Goal: Information Seeking & Learning: Find specific fact

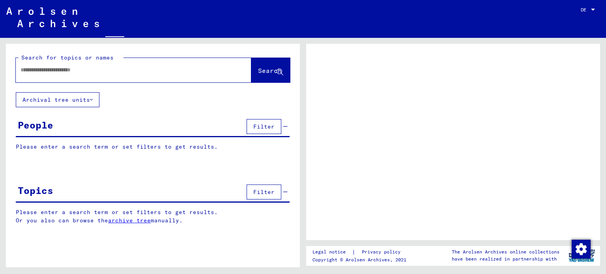
type input "********"
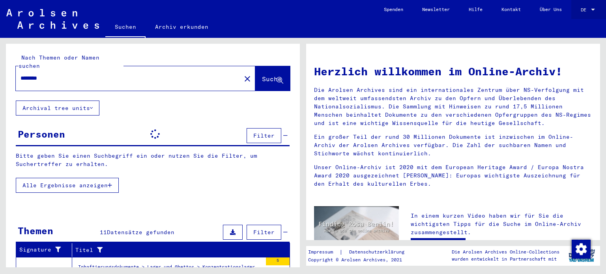
click at [594, 9] on div at bounding box center [593, 10] width 4 height 2
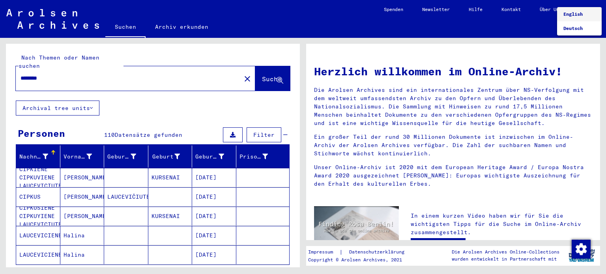
click at [577, 14] on span "English" at bounding box center [572, 14] width 19 height 6
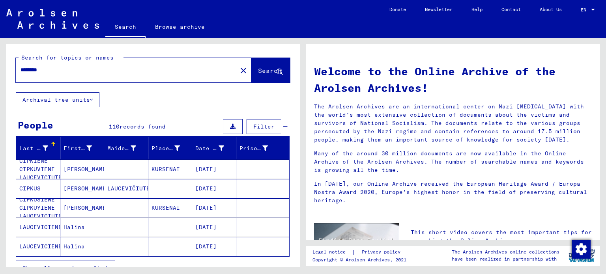
click at [261, 77] on button "Search" at bounding box center [270, 70] width 39 height 24
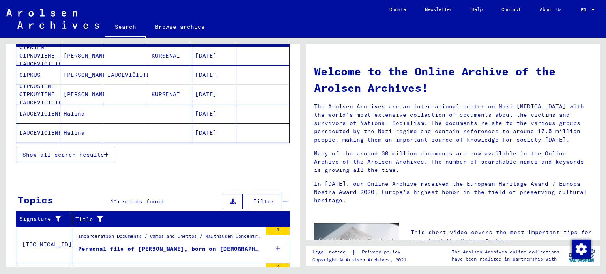
scroll to position [118, 0]
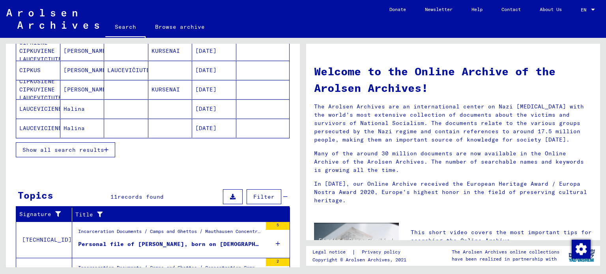
click at [76, 149] on span "Show all search results" at bounding box center [63, 149] width 82 height 7
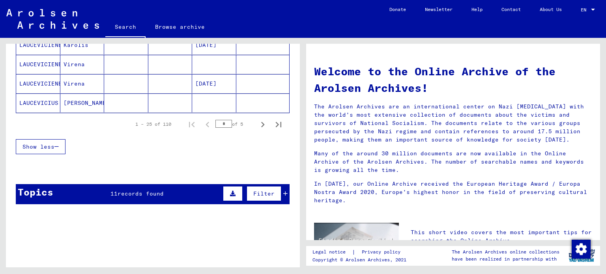
scroll to position [434, 0]
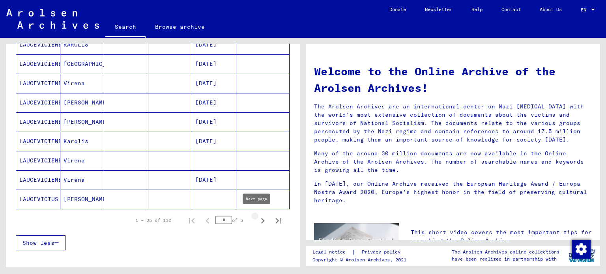
click at [257, 219] on icon "Next page" at bounding box center [262, 220] width 11 height 11
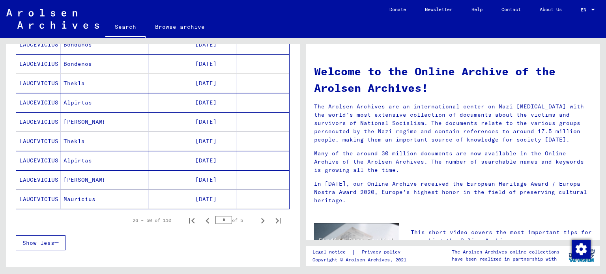
click at [257, 217] on icon "Next page" at bounding box center [262, 220] width 11 height 11
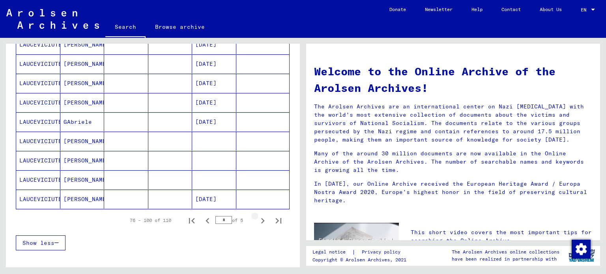
click at [257, 217] on icon "Next page" at bounding box center [262, 220] width 11 height 11
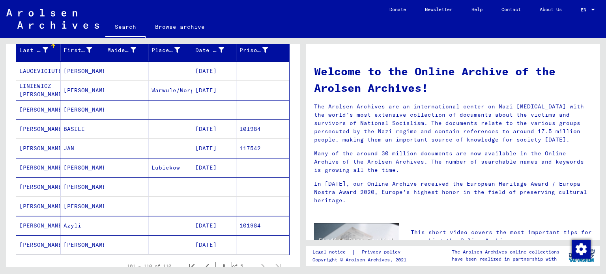
scroll to position [150, 0]
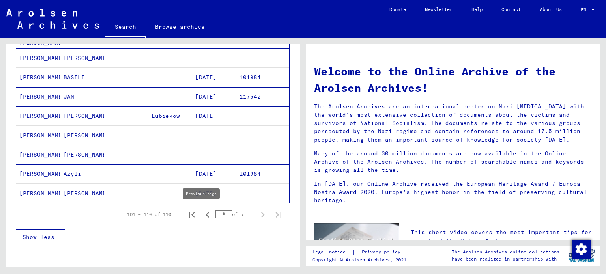
click at [205, 213] on icon "Previous page" at bounding box center [207, 215] width 4 height 6
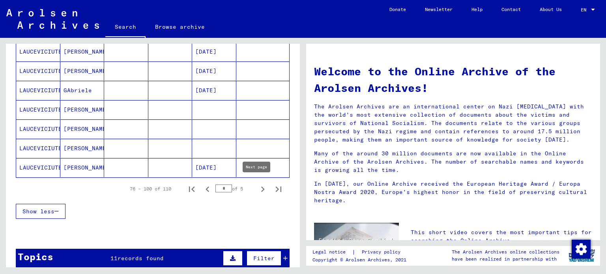
click at [257, 185] on icon "Next page" at bounding box center [262, 189] width 11 height 11
type input "*"
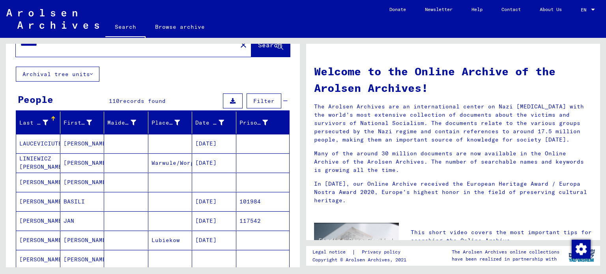
scroll to position [39, 0]
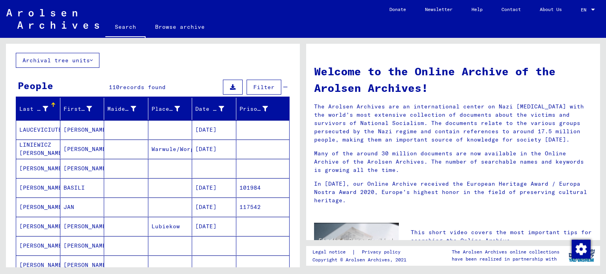
click at [71, 149] on mat-cell "[PERSON_NAME]" at bounding box center [82, 149] width 44 height 19
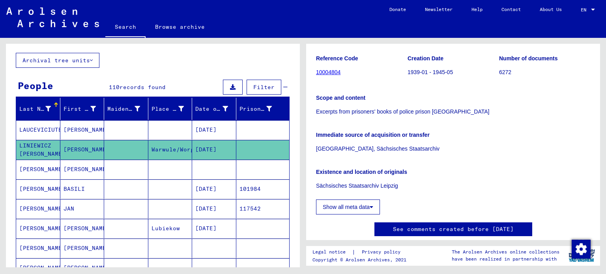
scroll to position [39, 0]
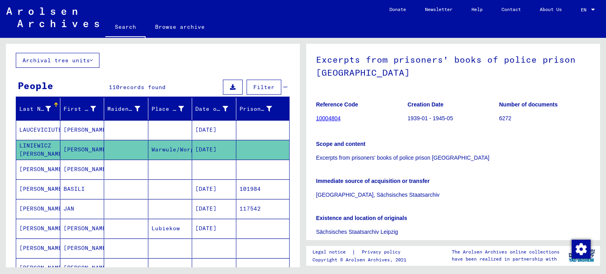
click at [61, 168] on mat-cell "[PERSON_NAME]" at bounding box center [82, 169] width 44 height 19
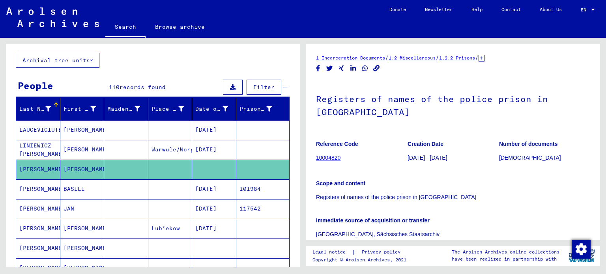
click at [112, 194] on mat-cell at bounding box center [126, 188] width 44 height 19
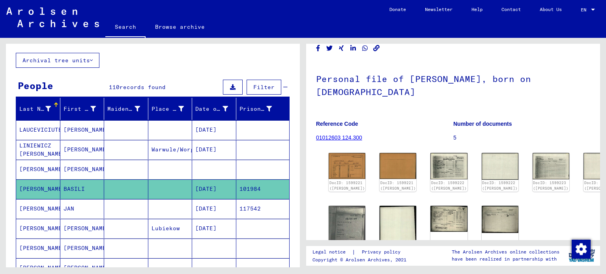
scroll to position [39, 0]
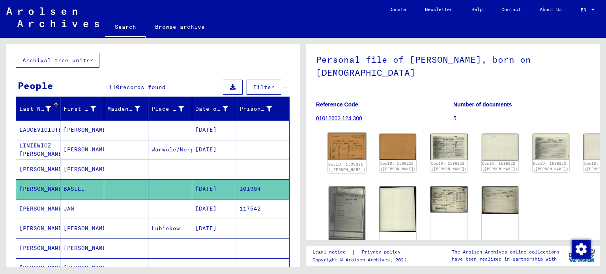
click at [343, 149] on img at bounding box center [347, 147] width 39 height 28
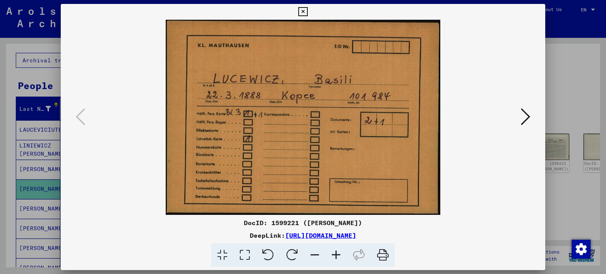
click at [524, 117] on icon at bounding box center [524, 116] width 9 height 19
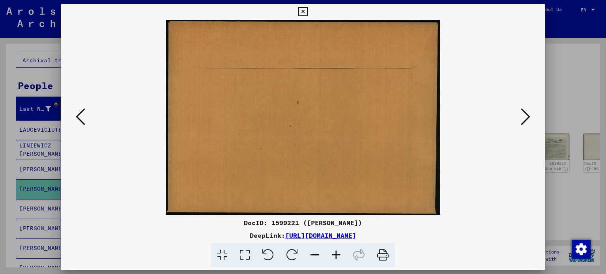
click at [524, 117] on icon at bounding box center [524, 116] width 9 height 19
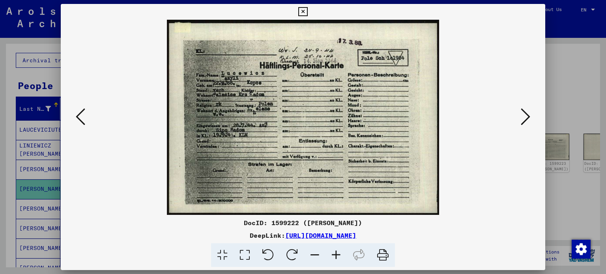
click at [528, 116] on icon at bounding box center [524, 116] width 9 height 19
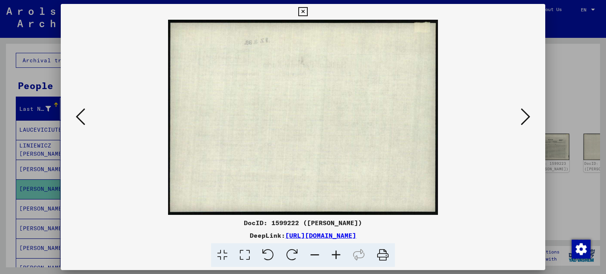
click at [528, 116] on icon at bounding box center [524, 116] width 9 height 19
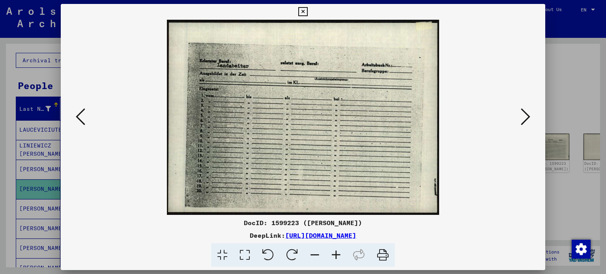
click at [528, 116] on icon at bounding box center [524, 116] width 9 height 19
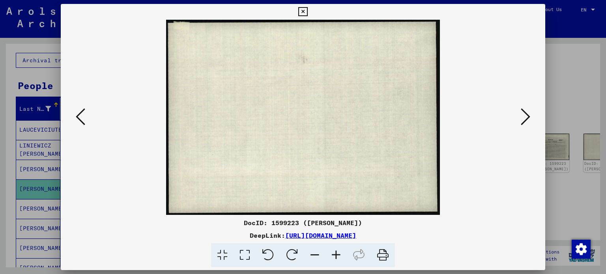
click at [528, 116] on icon at bounding box center [524, 116] width 9 height 19
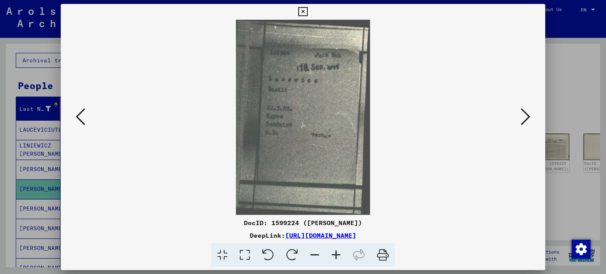
click at [528, 115] on icon at bounding box center [524, 116] width 9 height 19
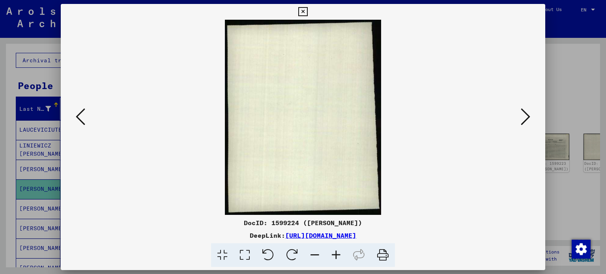
click at [528, 115] on icon at bounding box center [524, 116] width 9 height 19
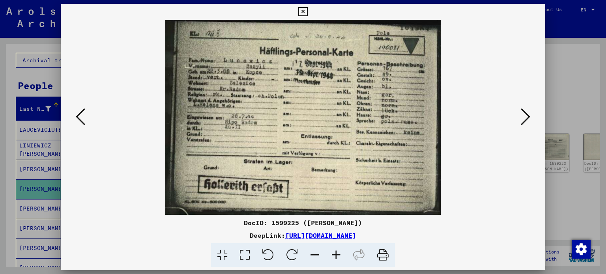
click at [528, 115] on icon at bounding box center [524, 116] width 9 height 19
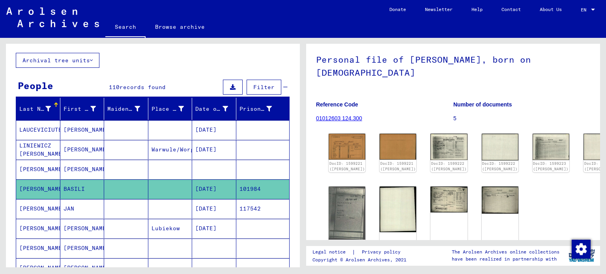
click at [129, 207] on mat-cell at bounding box center [126, 208] width 44 height 19
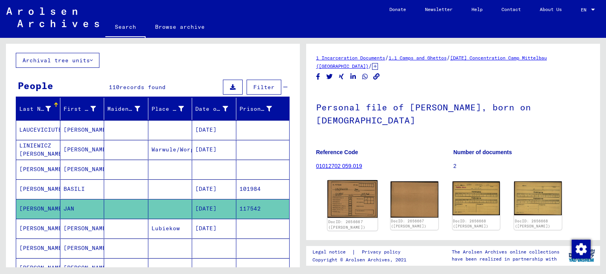
click at [355, 192] on img at bounding box center [352, 199] width 50 height 38
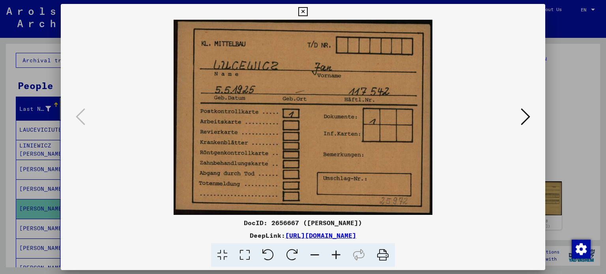
click at [520, 119] on button at bounding box center [525, 117] width 14 height 22
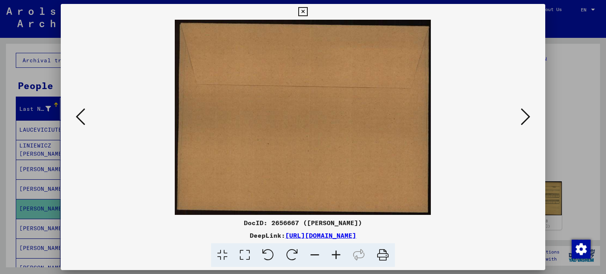
click at [520, 119] on button at bounding box center [525, 117] width 14 height 22
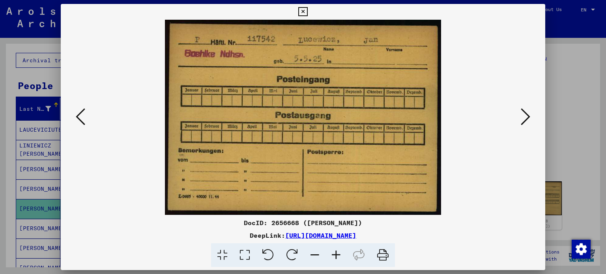
click at [520, 119] on button at bounding box center [525, 117] width 14 height 22
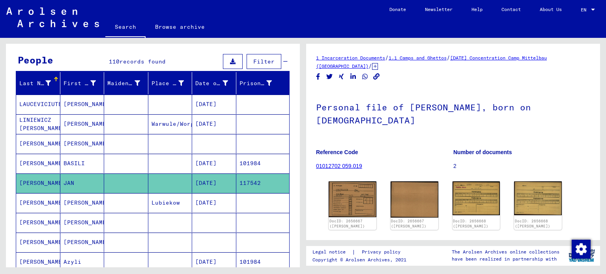
scroll to position [79, 0]
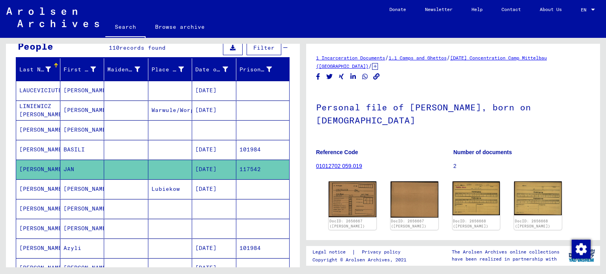
click at [99, 187] on mat-cell "[PERSON_NAME]" at bounding box center [82, 188] width 44 height 19
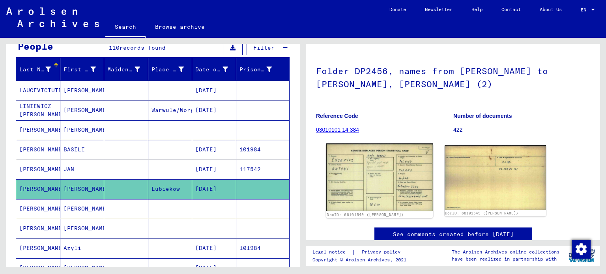
scroll to position [79, 0]
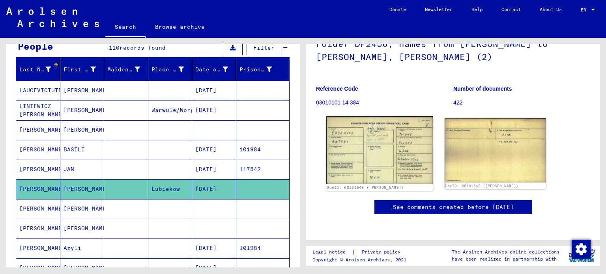
click at [397, 142] on img at bounding box center [379, 150] width 106 height 68
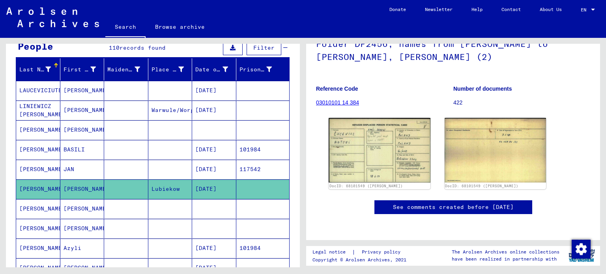
click at [68, 207] on mat-cell "[PERSON_NAME]" at bounding box center [82, 208] width 44 height 19
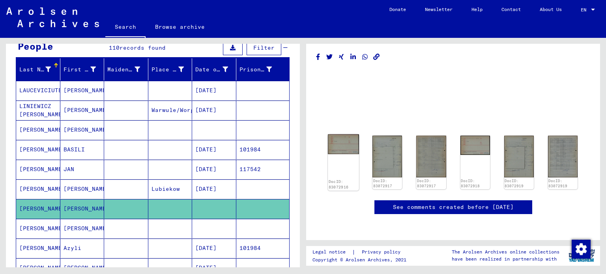
click at [337, 134] on div "DocID: 83072916" at bounding box center [343, 162] width 31 height 56
click at [348, 134] on img at bounding box center [343, 144] width 31 height 20
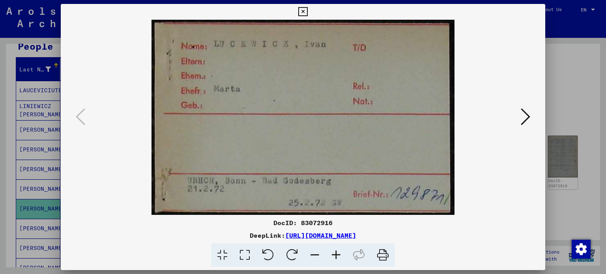
click at [523, 116] on icon at bounding box center [524, 116] width 9 height 19
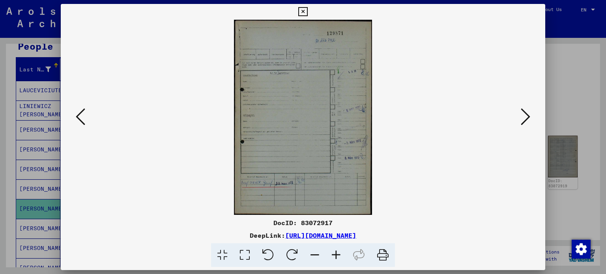
click at [523, 116] on icon at bounding box center [524, 116] width 9 height 19
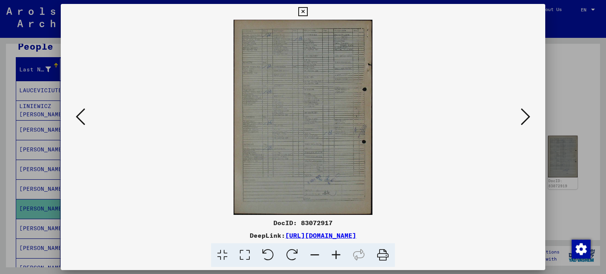
click at [333, 252] on icon at bounding box center [335, 255] width 21 height 24
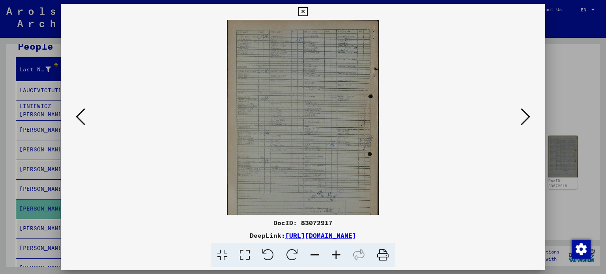
click at [334, 252] on icon at bounding box center [335, 255] width 21 height 24
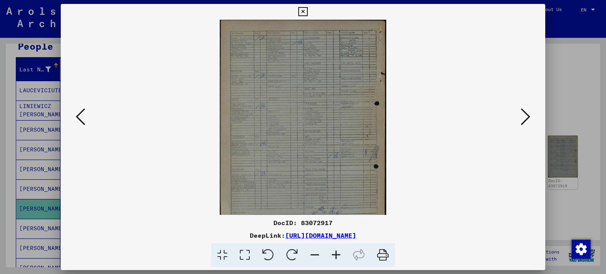
click at [334, 252] on icon at bounding box center [335, 255] width 21 height 24
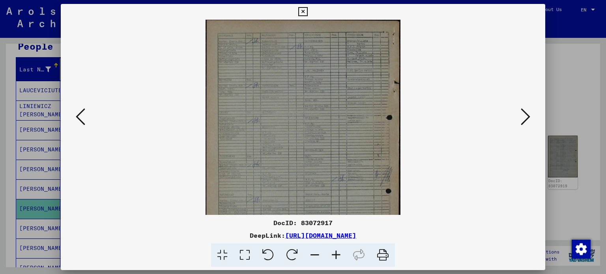
click at [334, 252] on icon at bounding box center [335, 255] width 21 height 24
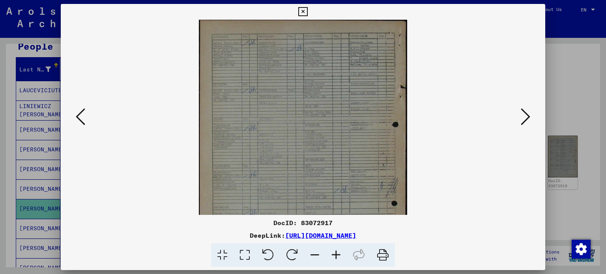
click at [334, 252] on icon at bounding box center [335, 255] width 21 height 24
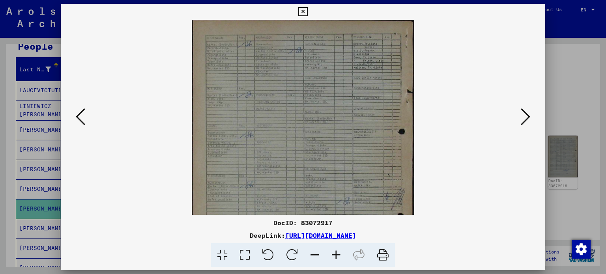
click at [334, 252] on icon at bounding box center [335, 255] width 21 height 24
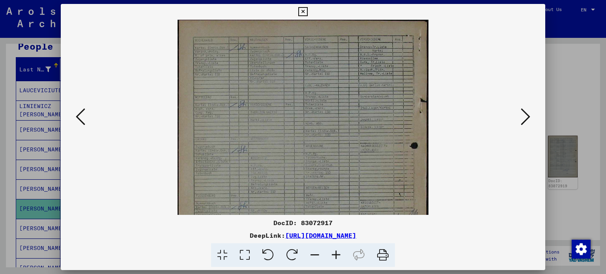
click at [334, 252] on icon at bounding box center [335, 255] width 21 height 24
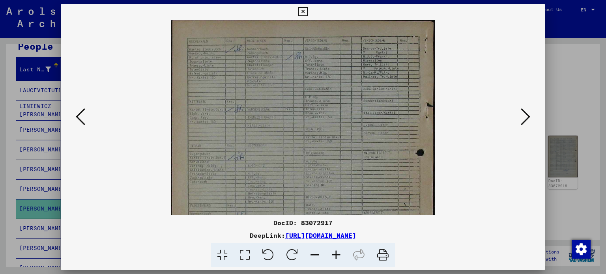
click at [334, 252] on icon at bounding box center [335, 255] width 21 height 24
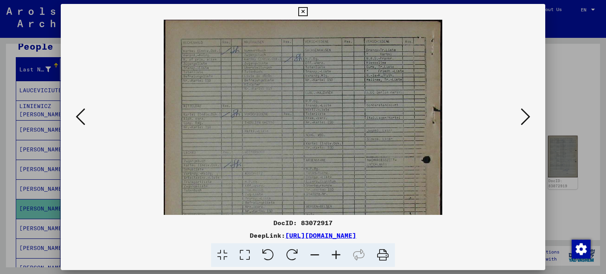
click at [334, 252] on icon at bounding box center [335, 255] width 21 height 24
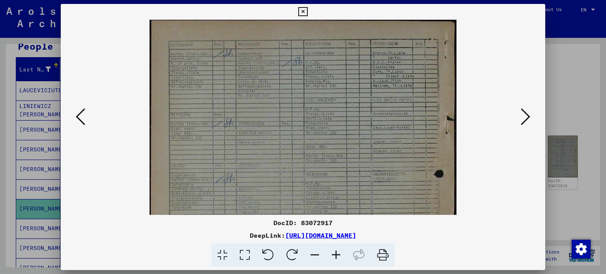
click at [334, 252] on icon at bounding box center [335, 255] width 21 height 24
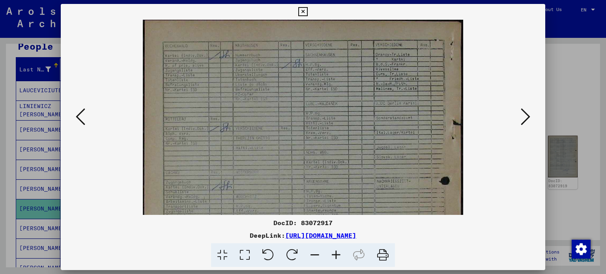
click at [334, 252] on icon at bounding box center [335, 255] width 21 height 24
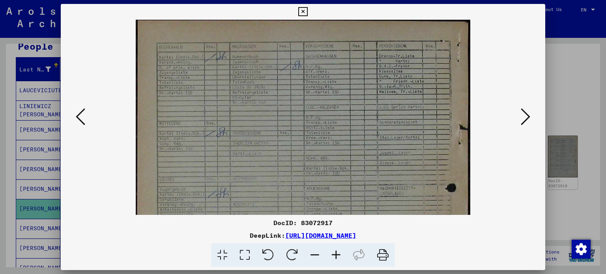
click at [524, 118] on icon at bounding box center [524, 116] width 9 height 19
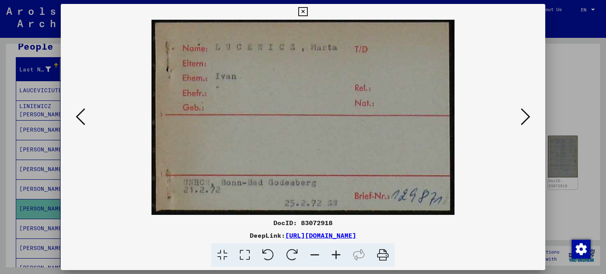
click at [524, 117] on icon at bounding box center [524, 116] width 9 height 19
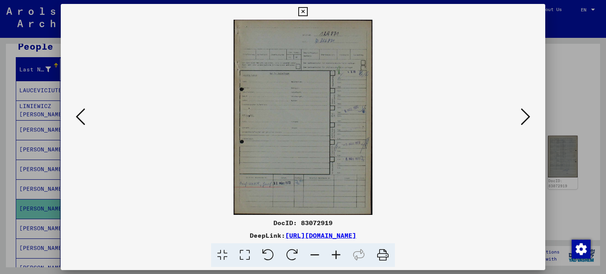
click at [524, 117] on icon at bounding box center [524, 116] width 9 height 19
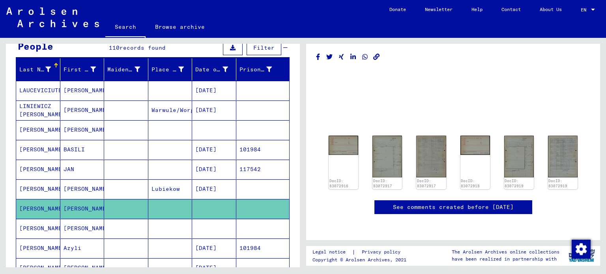
click at [75, 229] on mat-cell "[PERSON_NAME]" at bounding box center [82, 228] width 44 height 19
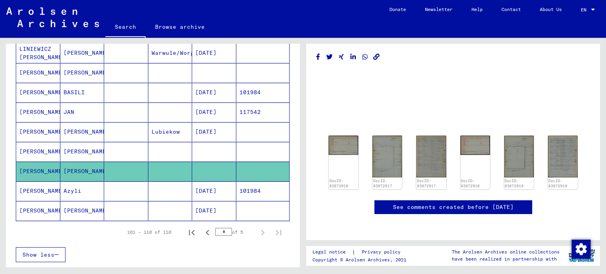
scroll to position [197, 0]
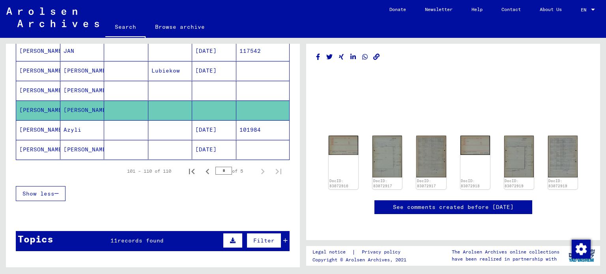
click at [78, 125] on mat-cell "Azyli" at bounding box center [82, 129] width 44 height 19
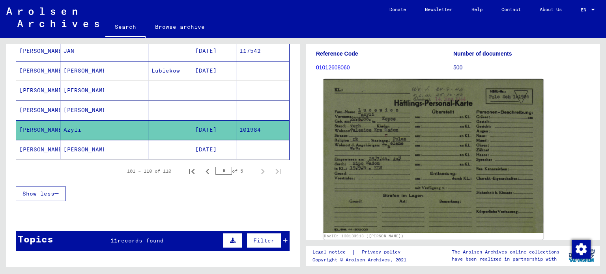
scroll to position [79, 0]
